Goal: Check status: Check status

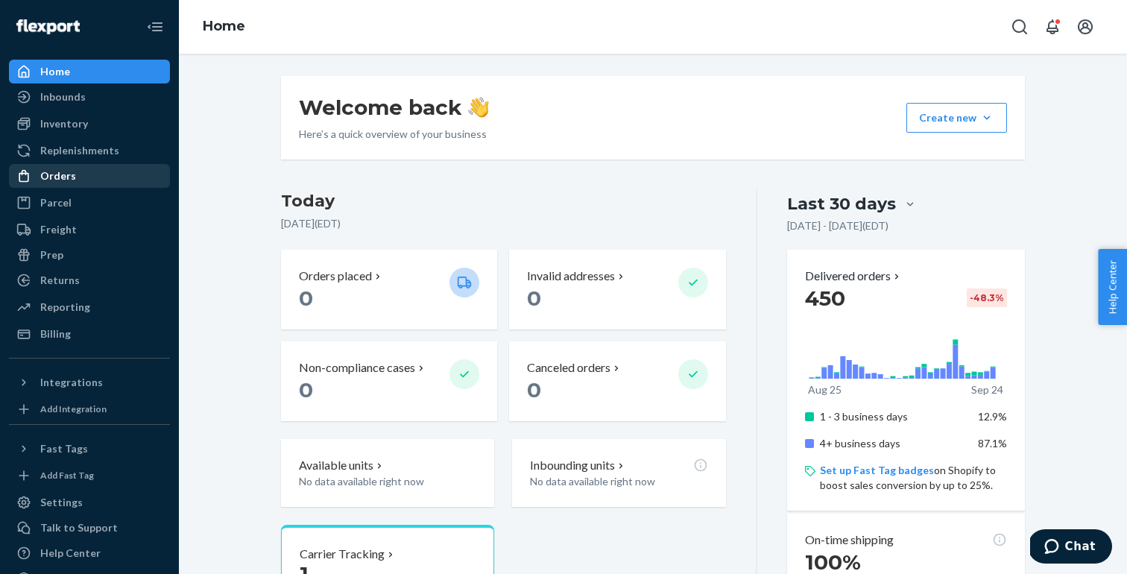
click at [92, 176] on div "Orders" at bounding box center [89, 175] width 158 height 21
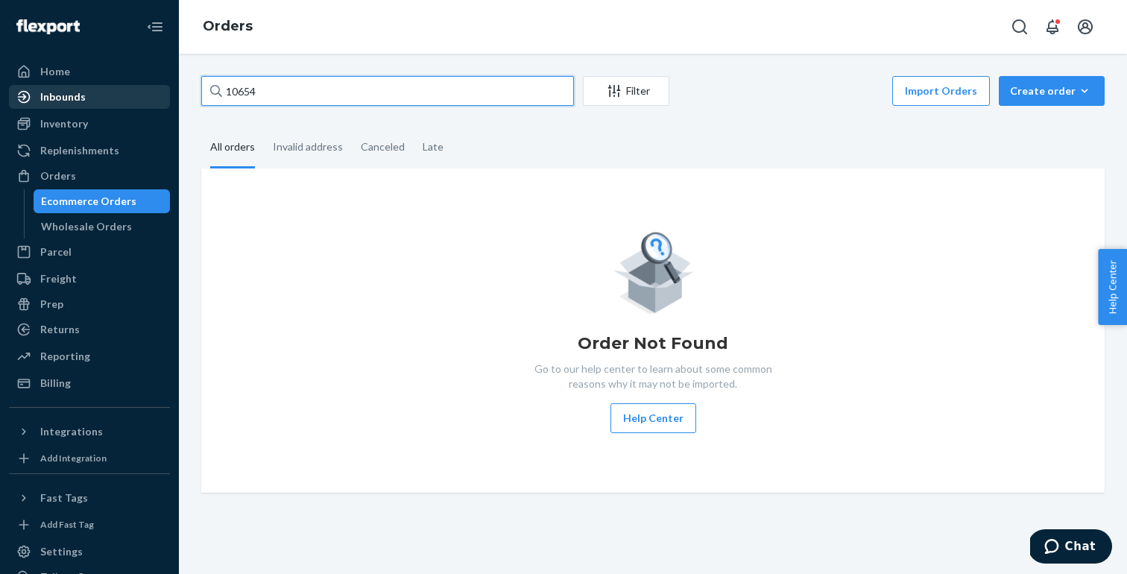
drag, startPoint x: 269, startPoint y: 92, endPoint x: 155, endPoint y: 100, distance: 114.2
click at [155, 100] on div "Home Inbounds Shipping Plans Problems Inventory Products Replenishments Orders …" at bounding box center [563, 287] width 1127 height 574
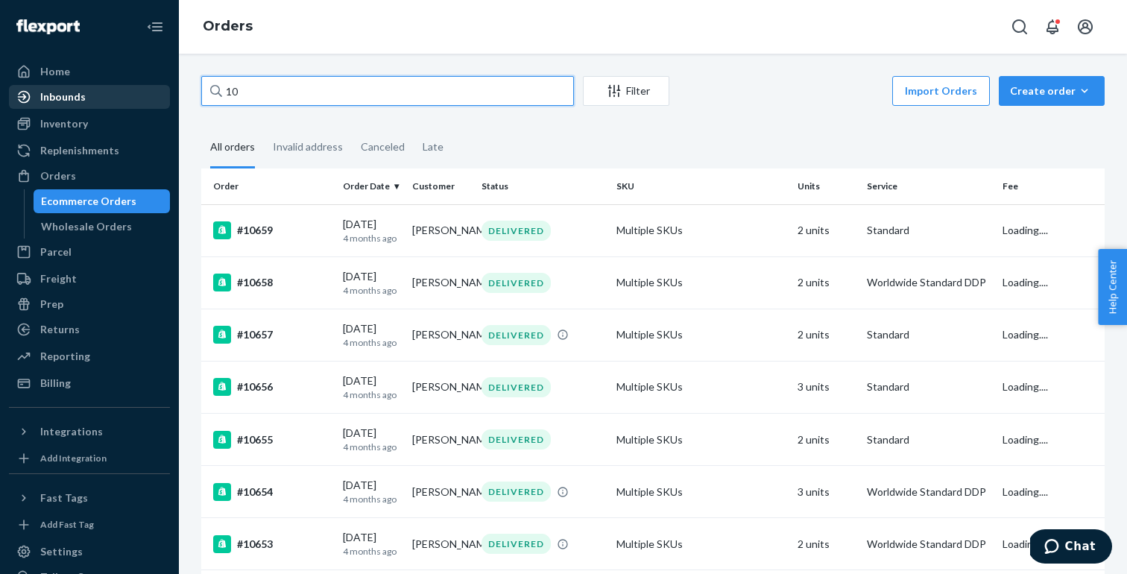
type input "1"
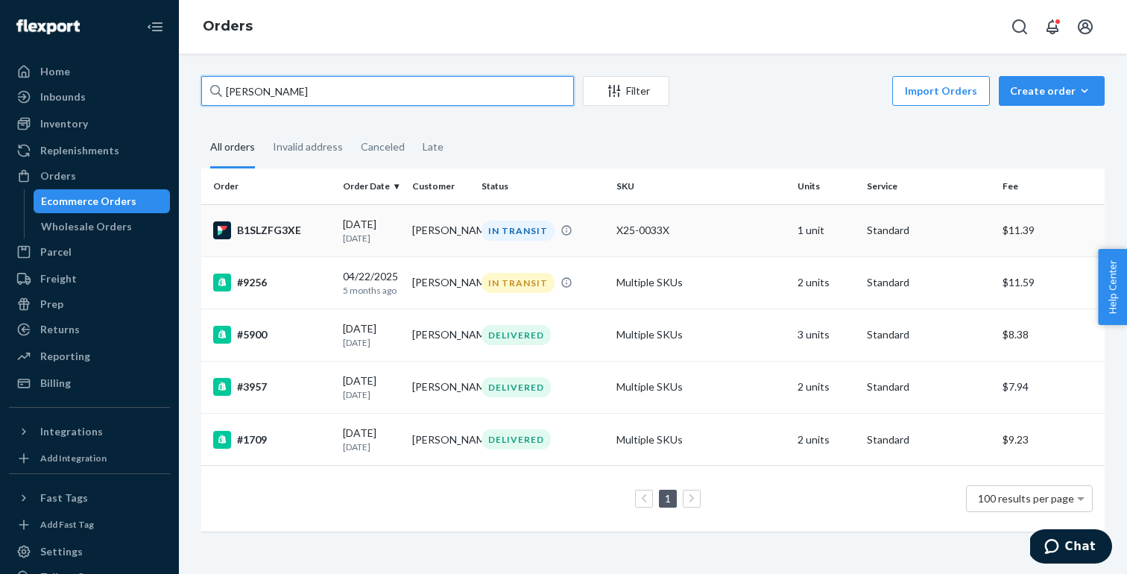
type input "[PERSON_NAME]"
click at [296, 229] on div "B1SLZFG3XE" at bounding box center [272, 230] width 118 height 18
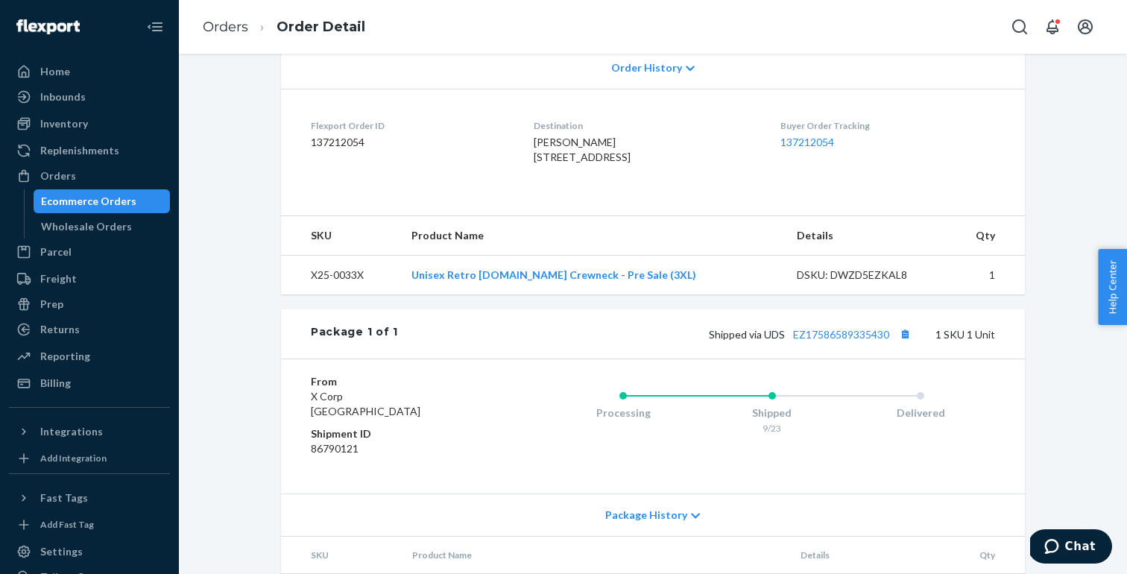
scroll to position [361, 0]
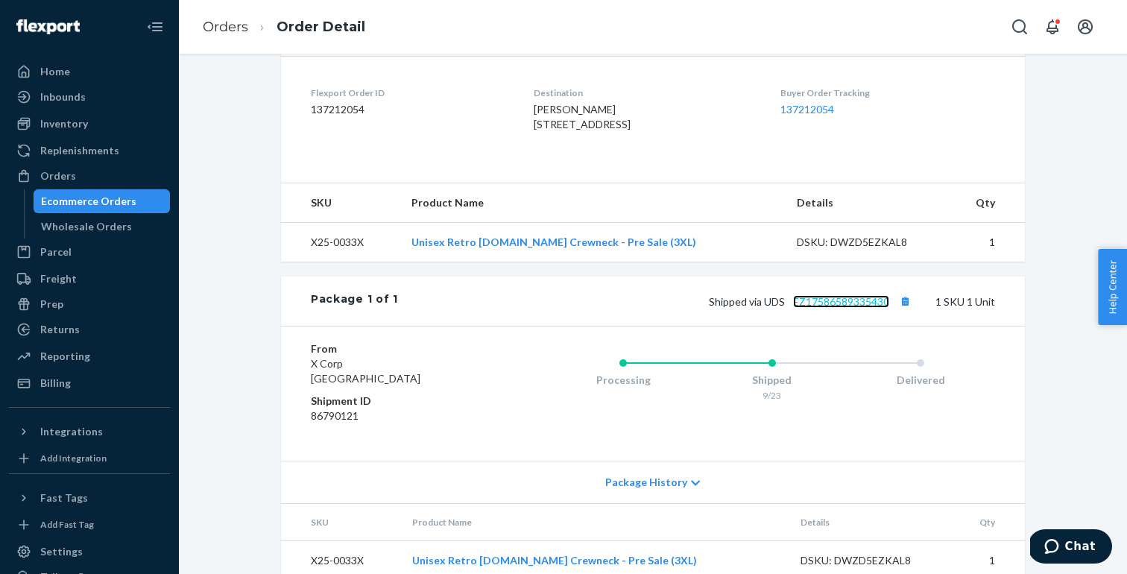
click at [834, 308] on link "EZ17586589335430" at bounding box center [841, 301] width 96 height 13
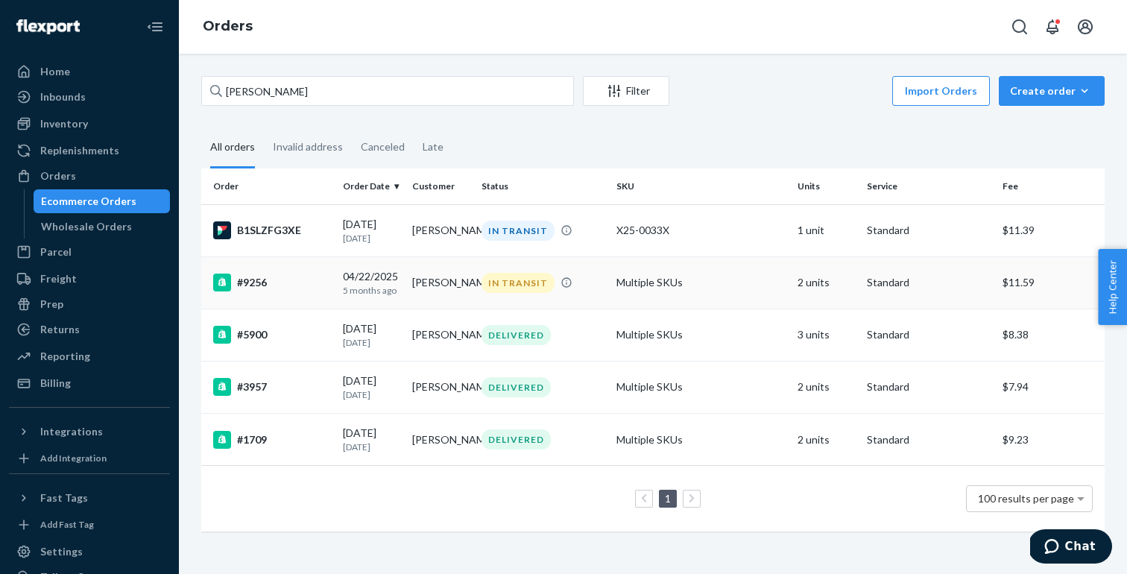
click at [302, 275] on div "#9256" at bounding box center [272, 282] width 118 height 18
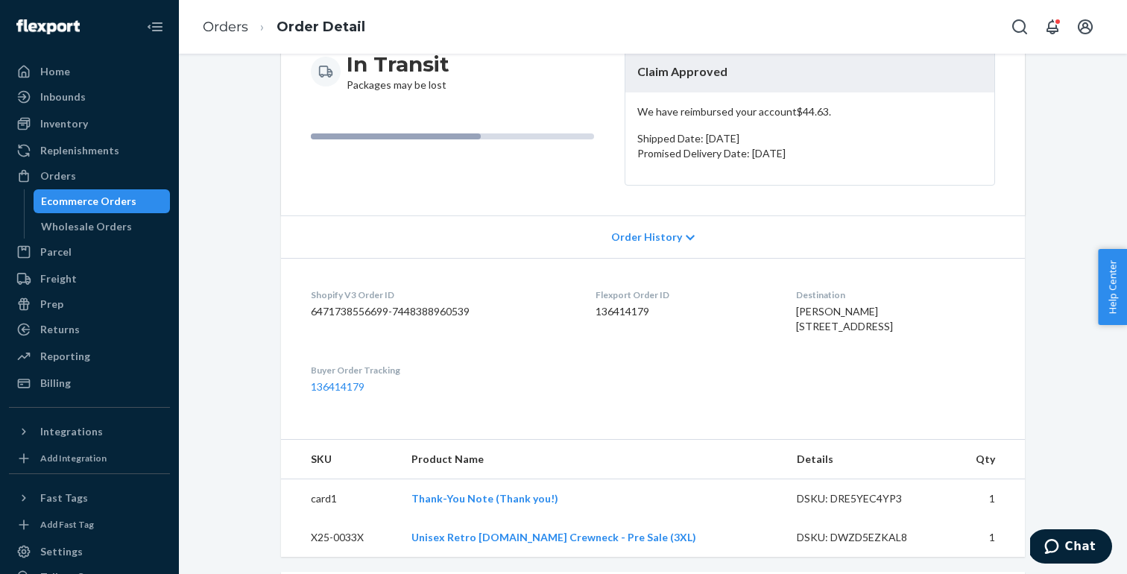
scroll to position [179, 0]
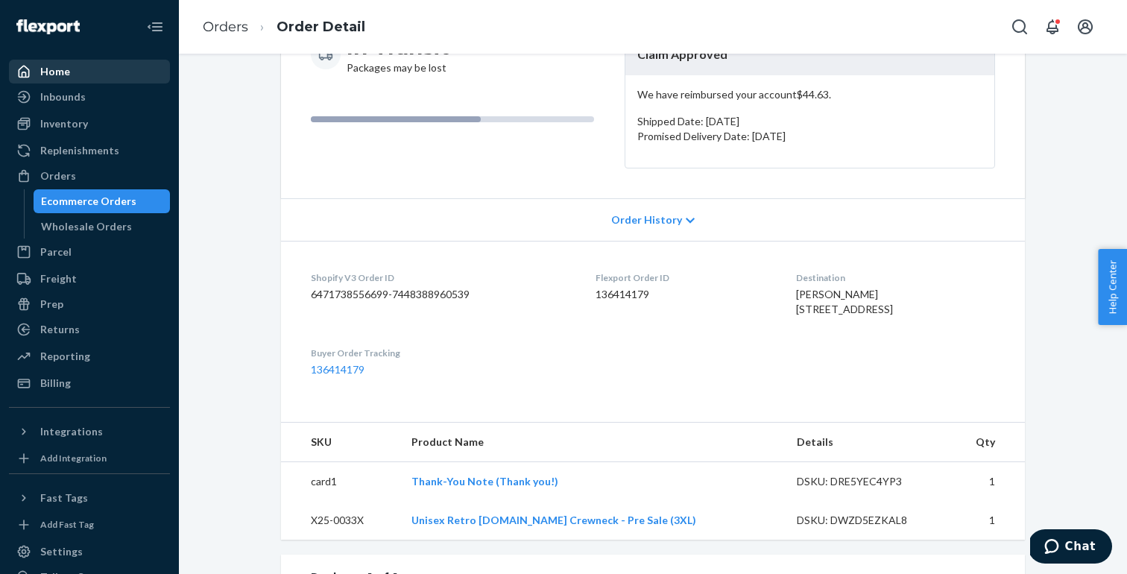
click at [59, 77] on div "Home" at bounding box center [55, 71] width 30 height 15
